Goal: Transaction & Acquisition: Register for event/course

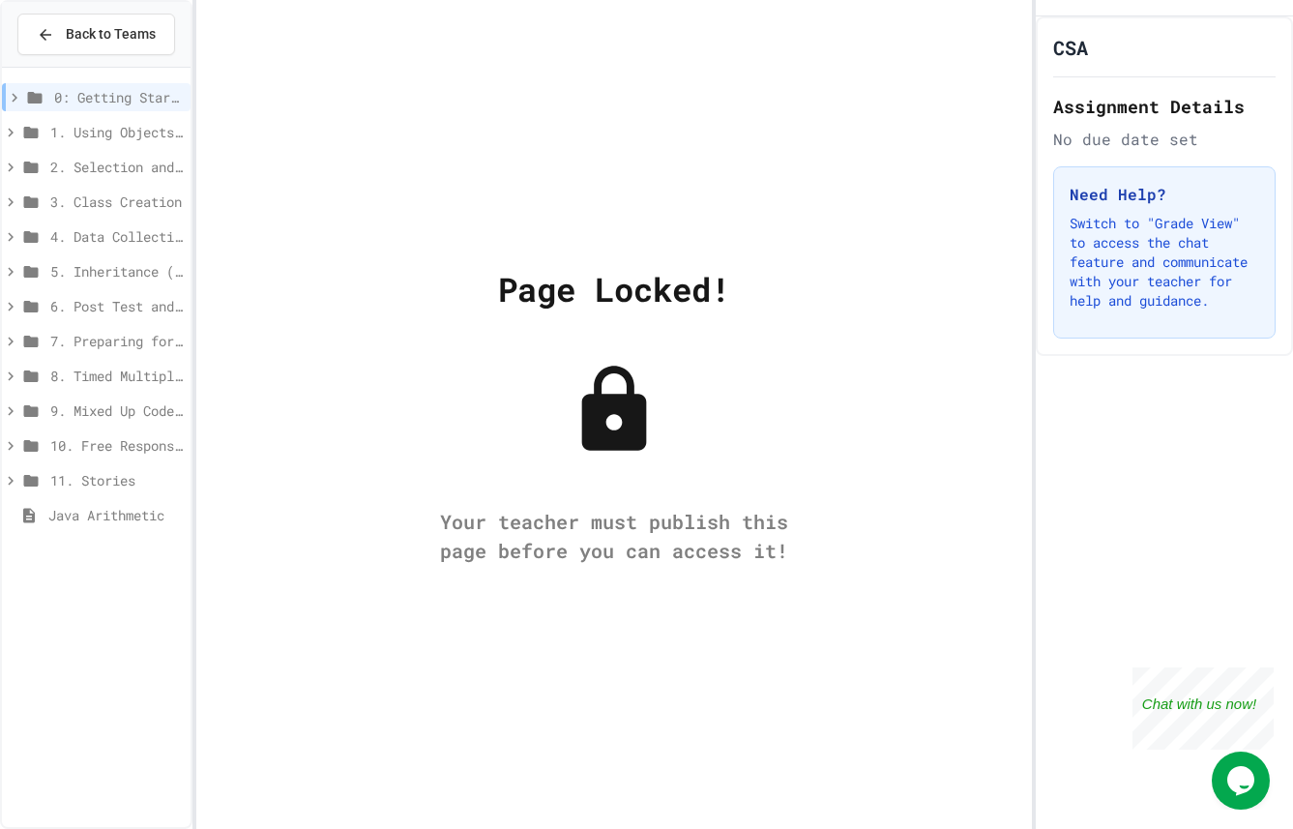
click at [615, 481] on div "Page Locked! Your teacher must publish this page before you can access it!" at bounding box center [614, 414] width 836 height 829
click at [64, 44] on button "Back to Teams" at bounding box center [96, 35] width 158 height 42
click at [100, 16] on button "Back to Teams" at bounding box center [96, 35] width 158 height 42
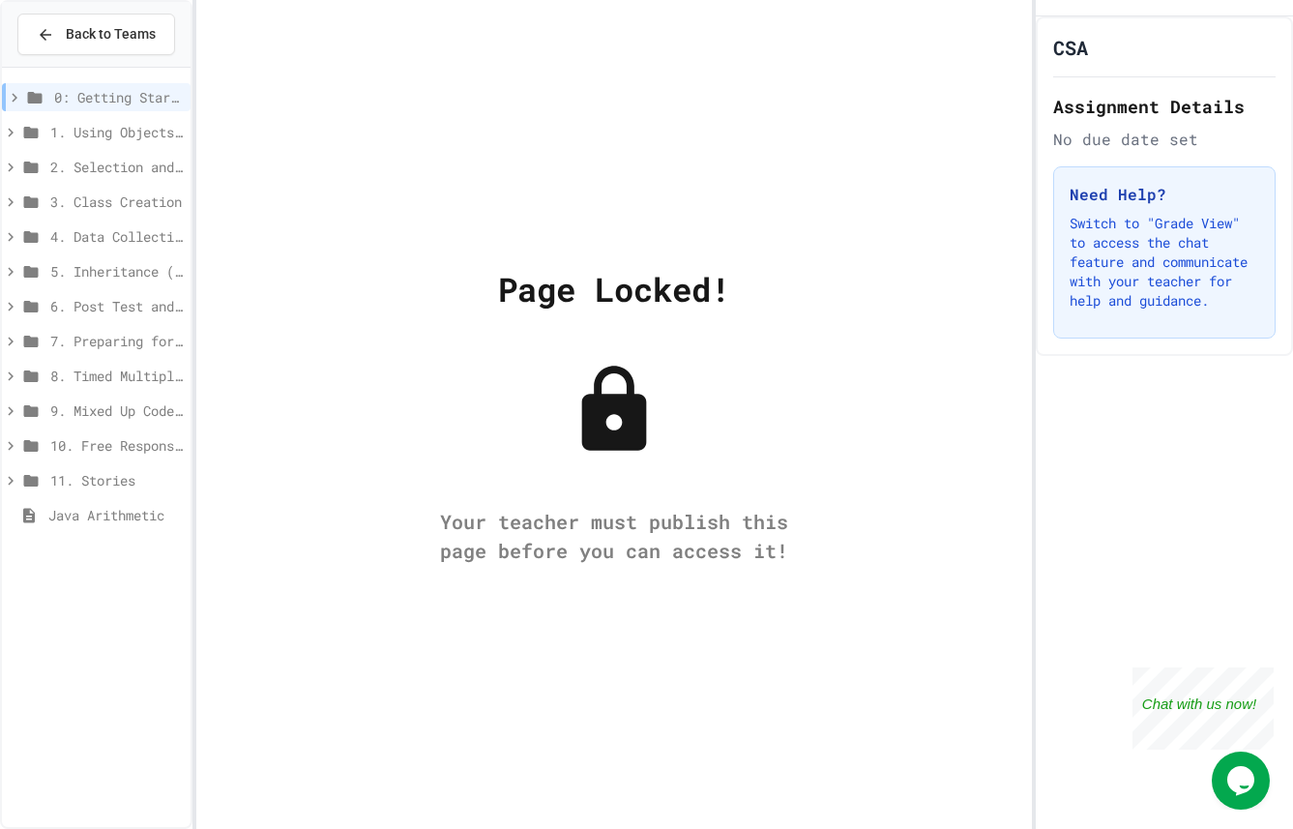
click at [97, 514] on span "Java Arithmetic" at bounding box center [115, 515] width 134 height 20
click at [625, 437] on icon at bounding box center [614, 408] width 65 height 85
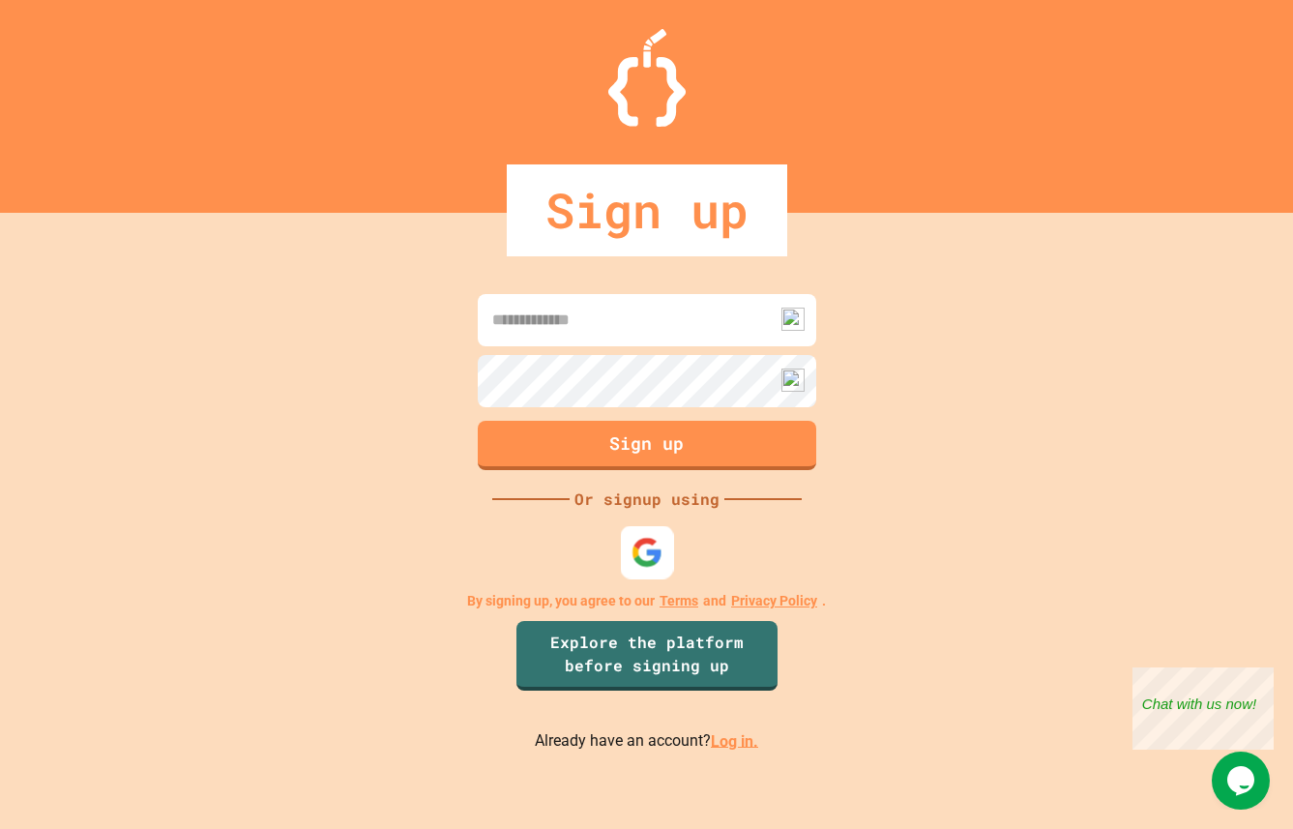
click at [661, 543] on img at bounding box center [647, 552] width 32 height 32
click at [633, 541] on img at bounding box center [647, 552] width 29 height 29
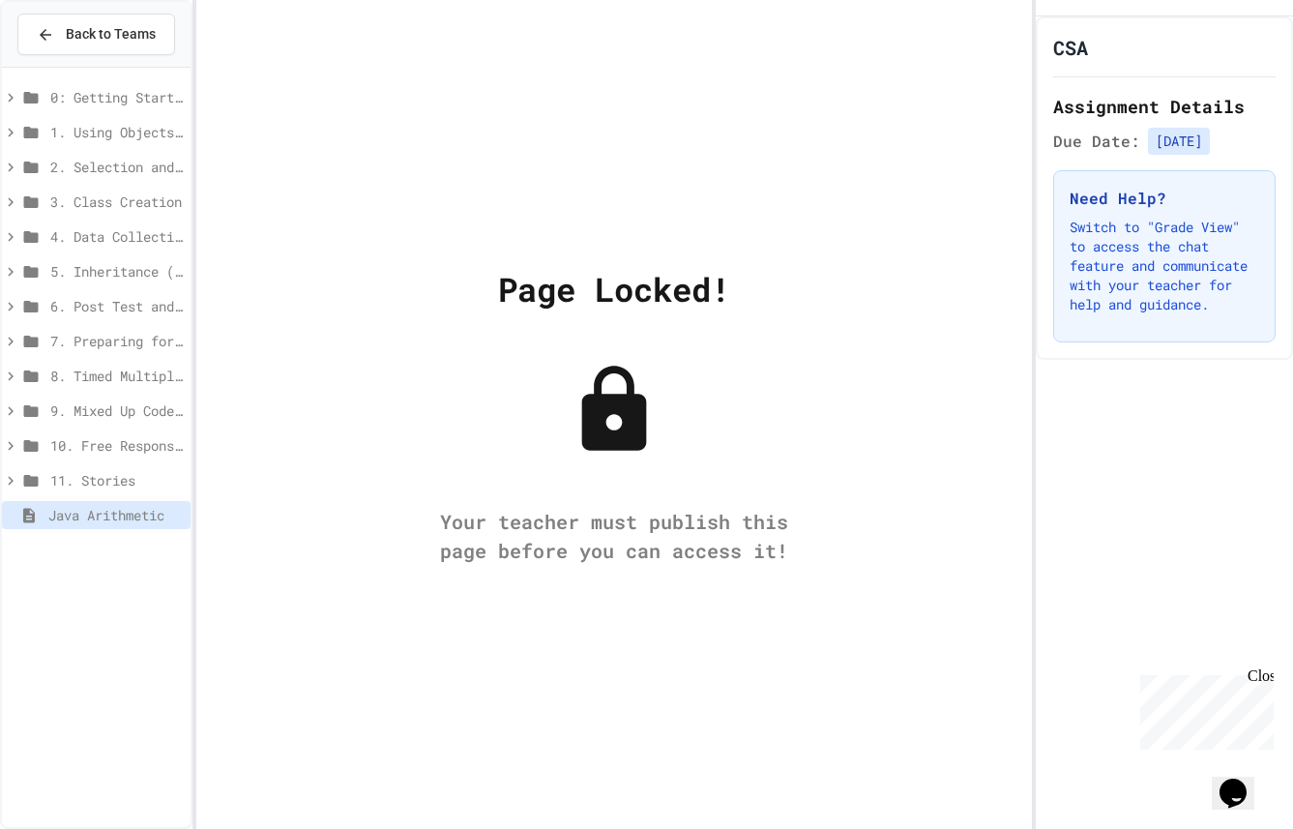
click at [618, 403] on icon at bounding box center [614, 408] width 65 height 85
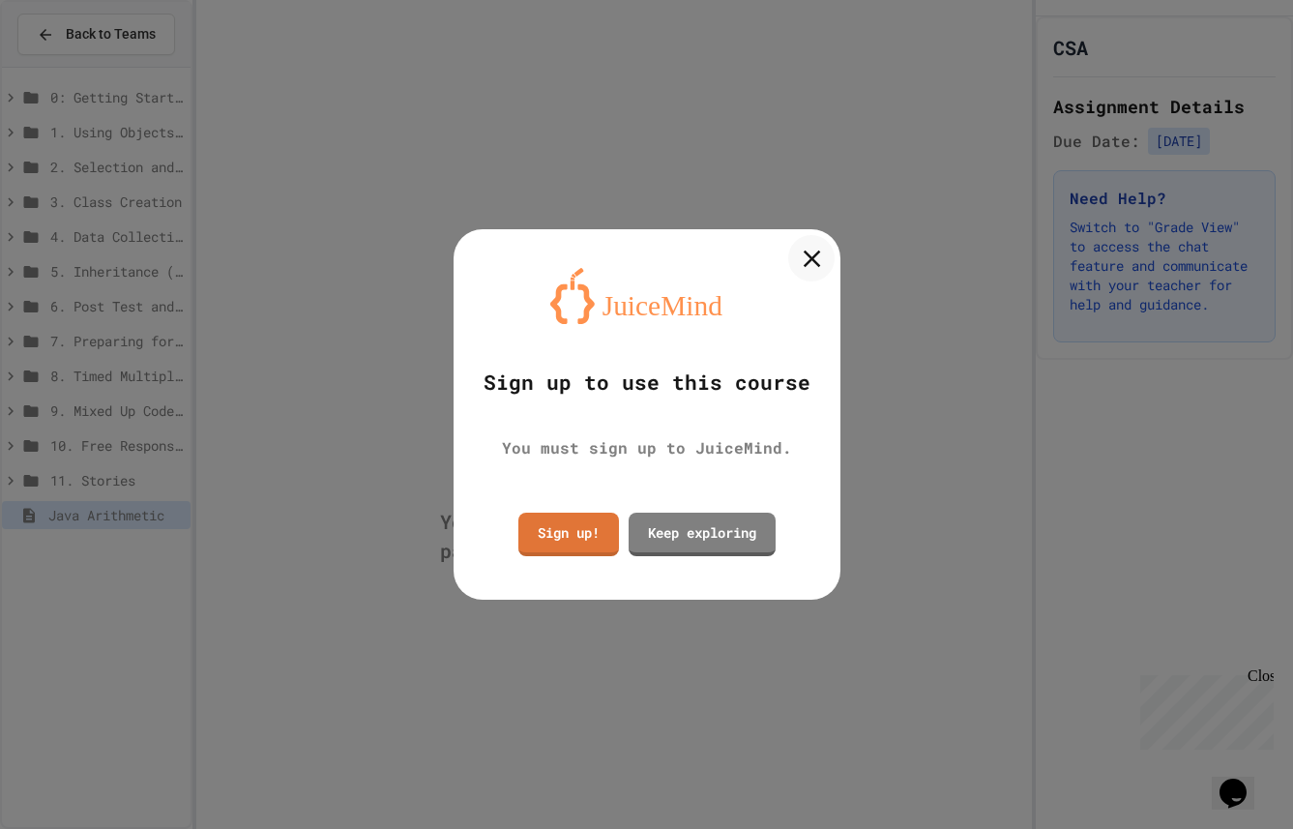
click at [809, 269] on icon at bounding box center [811, 258] width 29 height 29
